Goal: Task Accomplishment & Management: Manage account settings

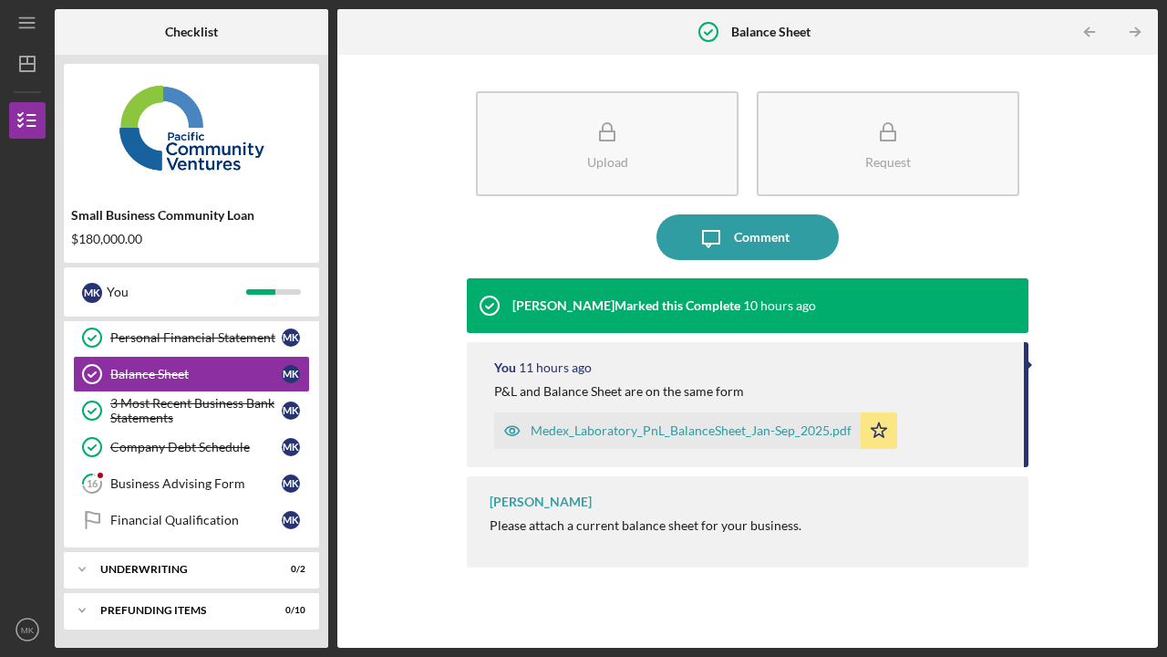
scroll to position [336, 0]
click at [153, 527] on link "Financial Qualification Financial Qualification M K" at bounding box center [191, 520] width 237 height 36
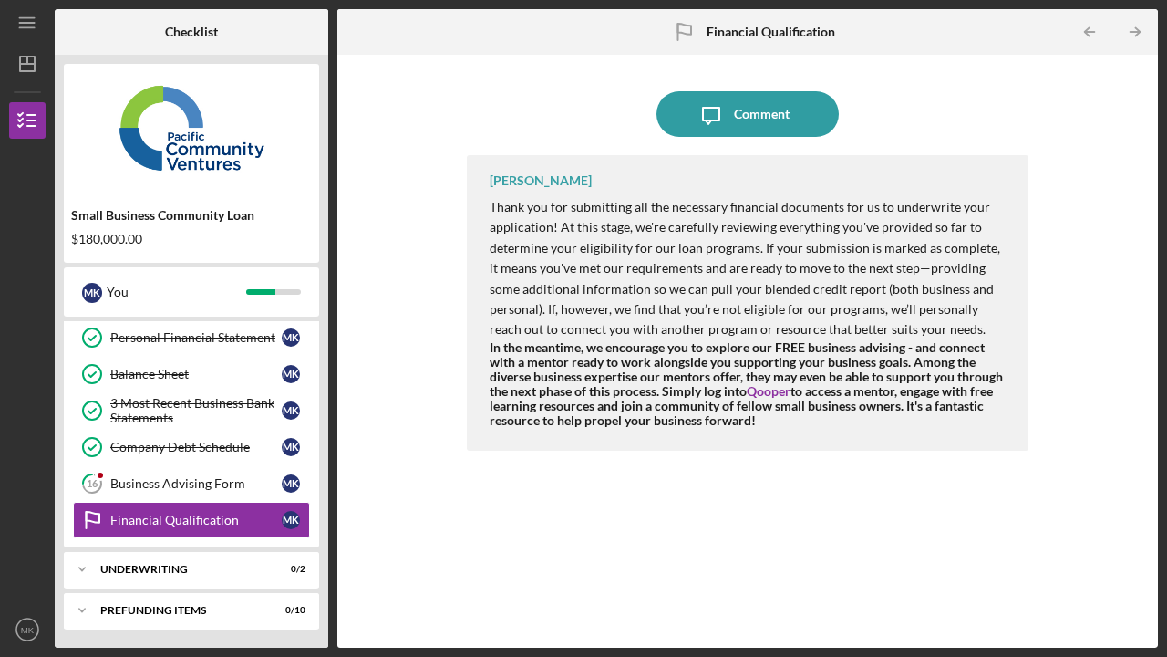
click at [95, 566] on icon "Icon/Expander" at bounding box center [82, 569] width 36 height 36
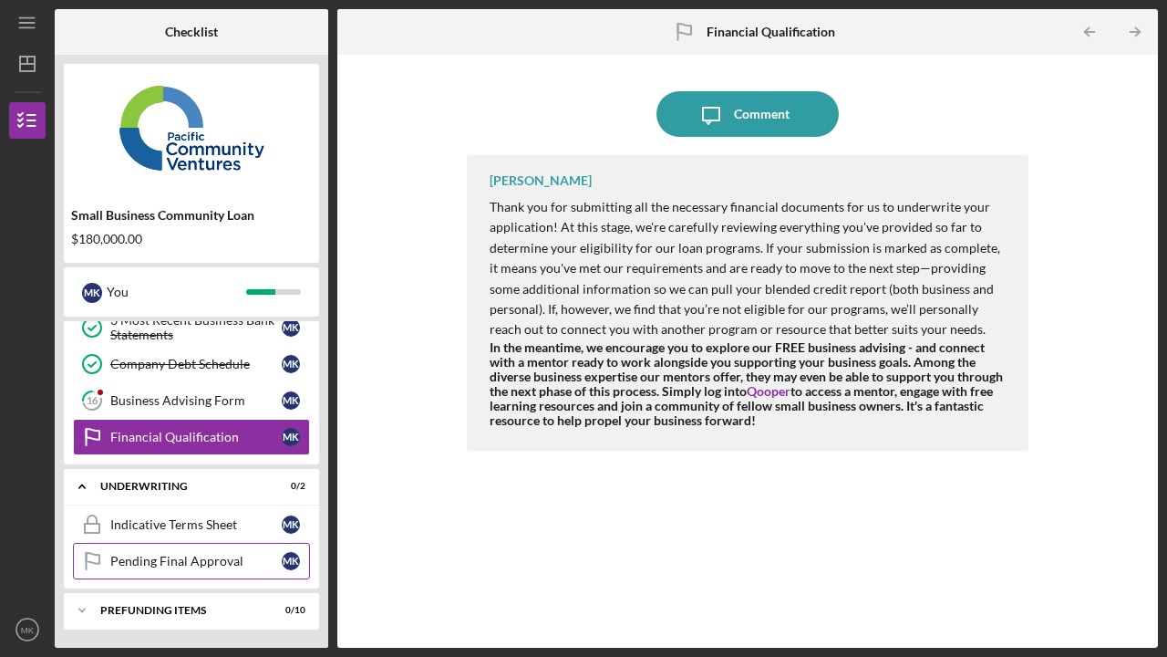
scroll to position [419, 0]
click at [154, 522] on div "Indicative Terms Sheet" at bounding box center [195, 524] width 171 height 15
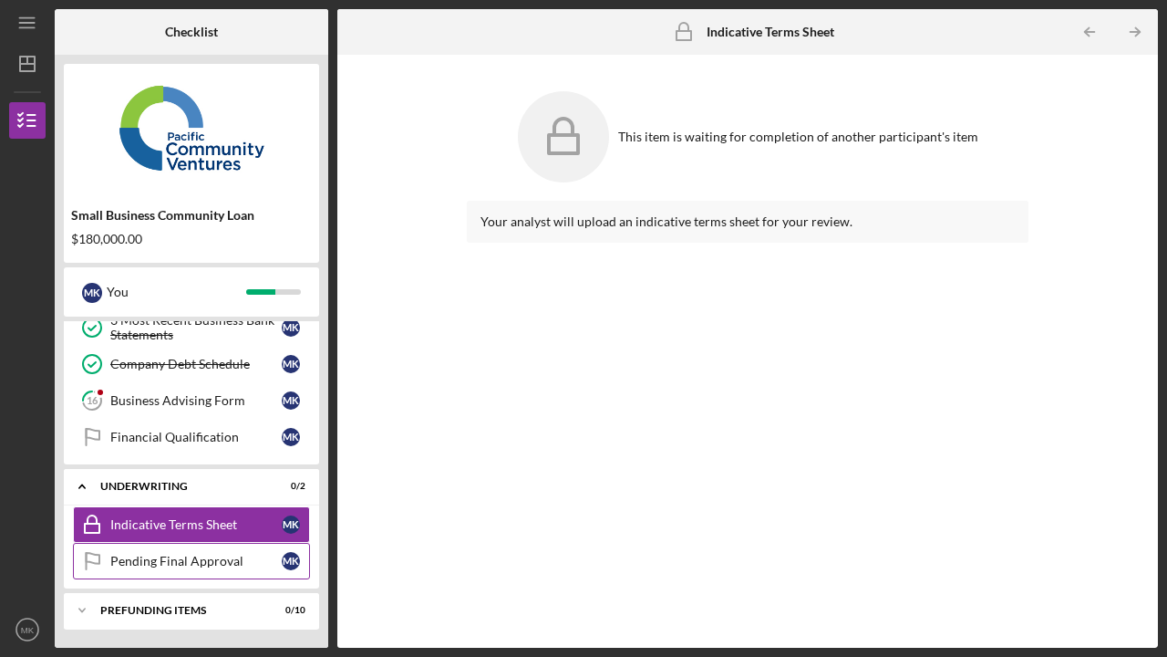
click at [84, 479] on icon "Icon/Expander" at bounding box center [82, 486] width 36 height 36
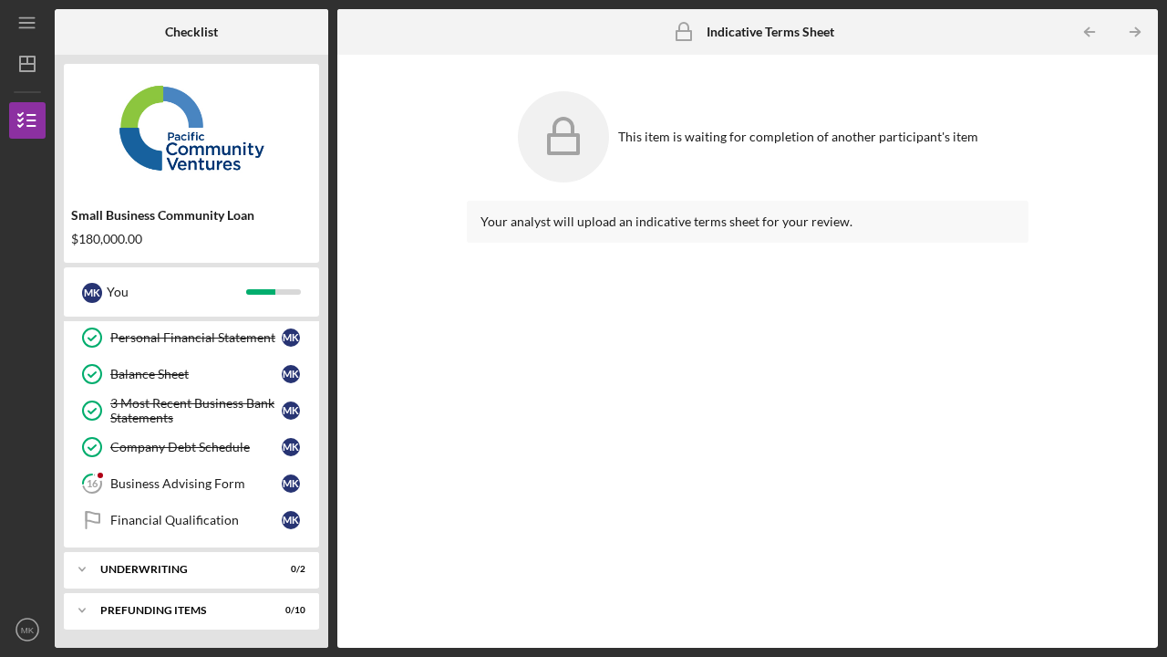
click at [83, 592] on icon "Icon/Expander" at bounding box center [82, 610] width 36 height 36
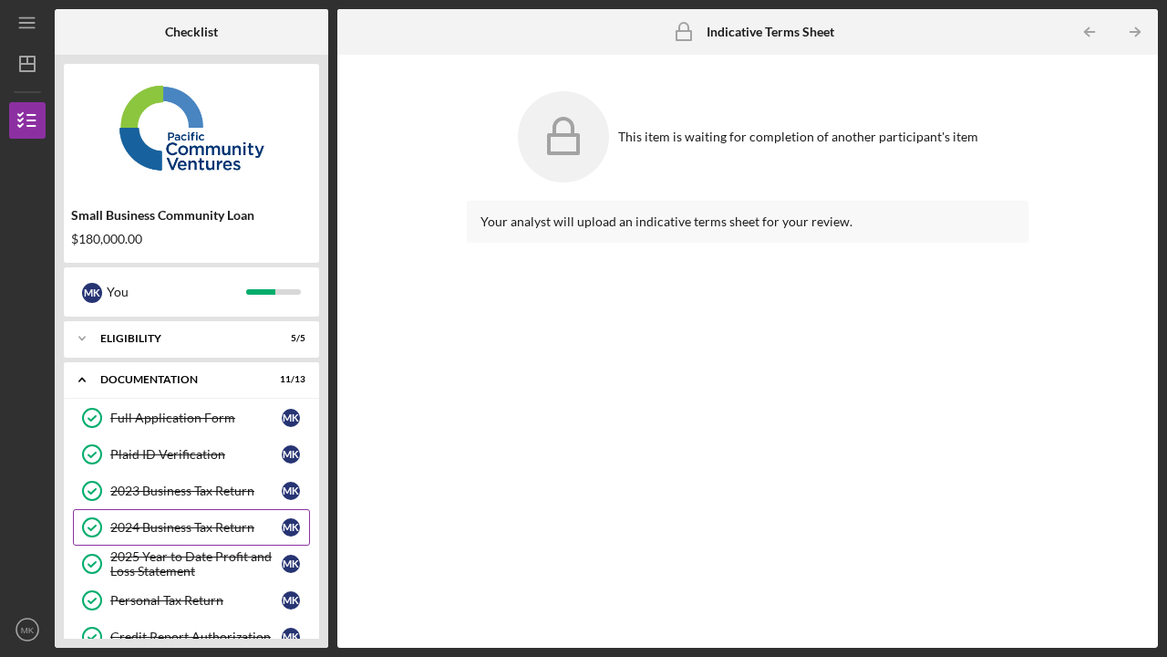
click at [74, 373] on icon "Icon/Expander" at bounding box center [82, 379] width 36 height 36
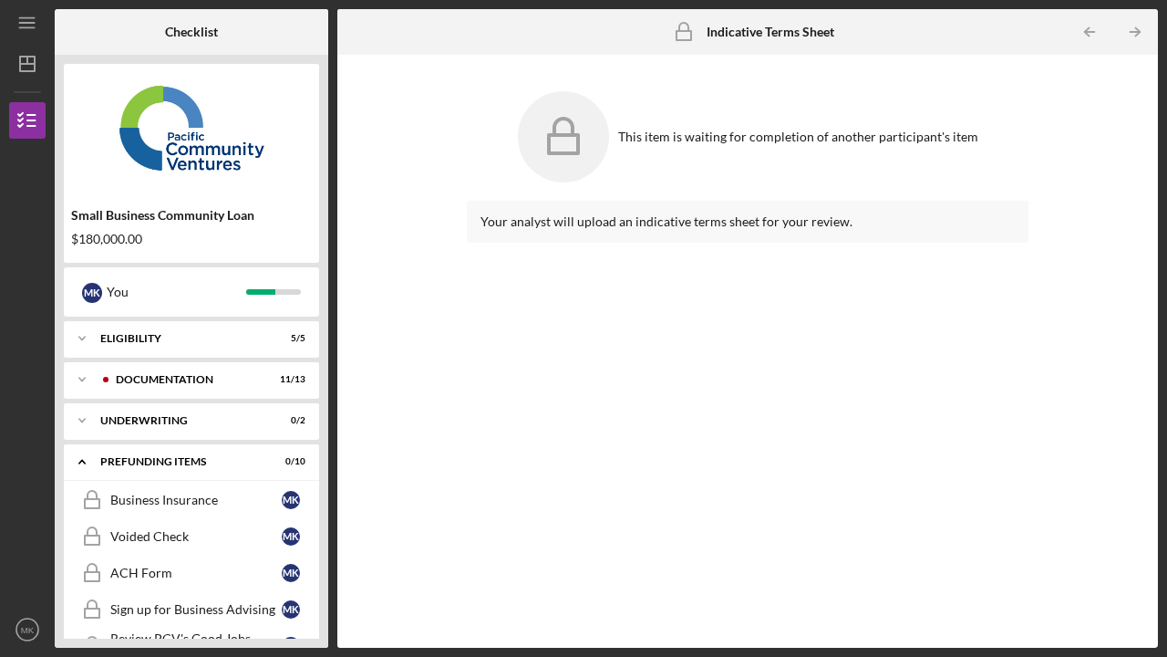
click at [79, 456] on icon "Icon/Expander" at bounding box center [82, 461] width 36 height 36
